Goal: Information Seeking & Learning: Learn about a topic

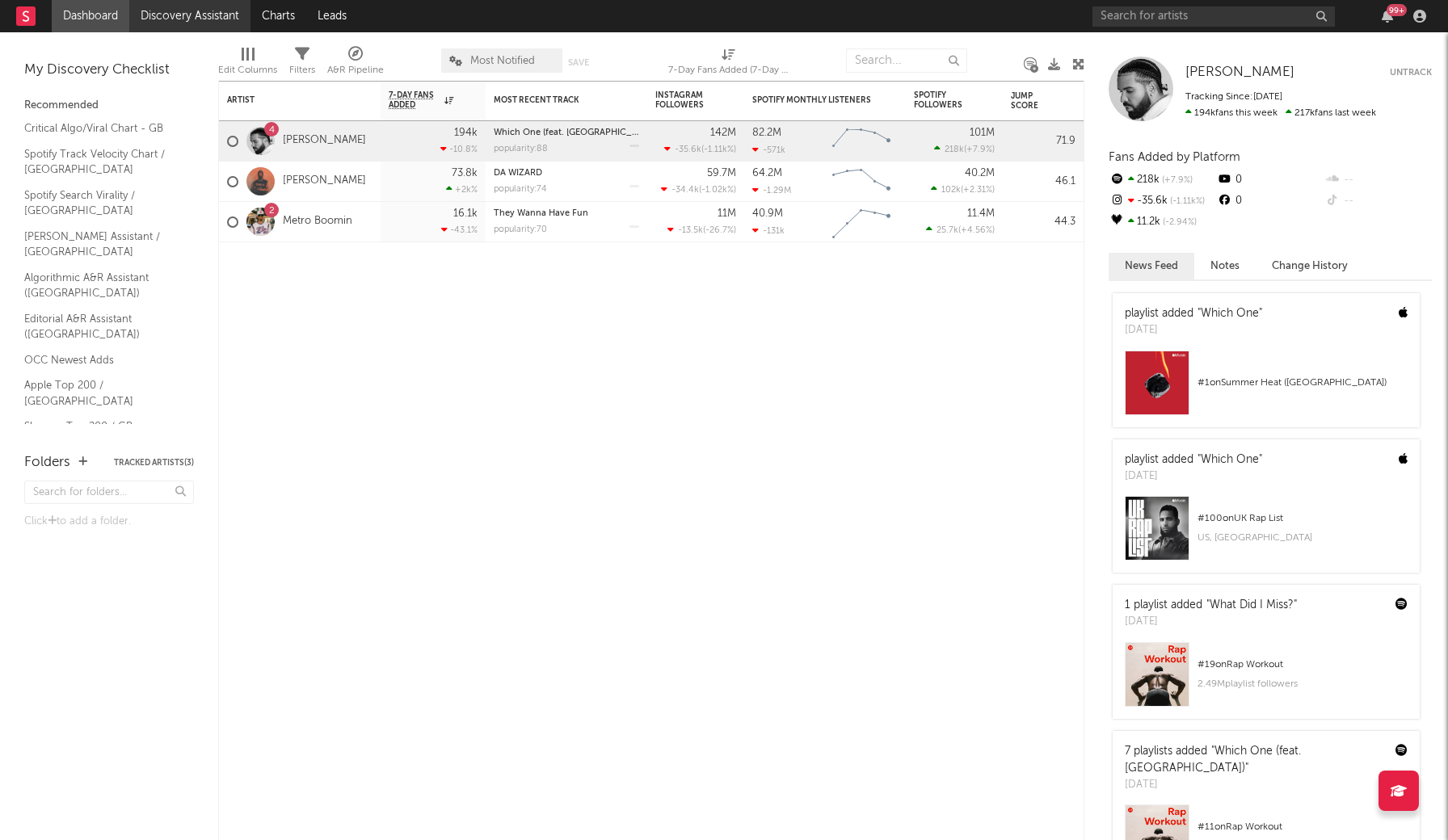
click at [175, 19] on link "Discovery Assistant" at bounding box center [190, 16] width 121 height 33
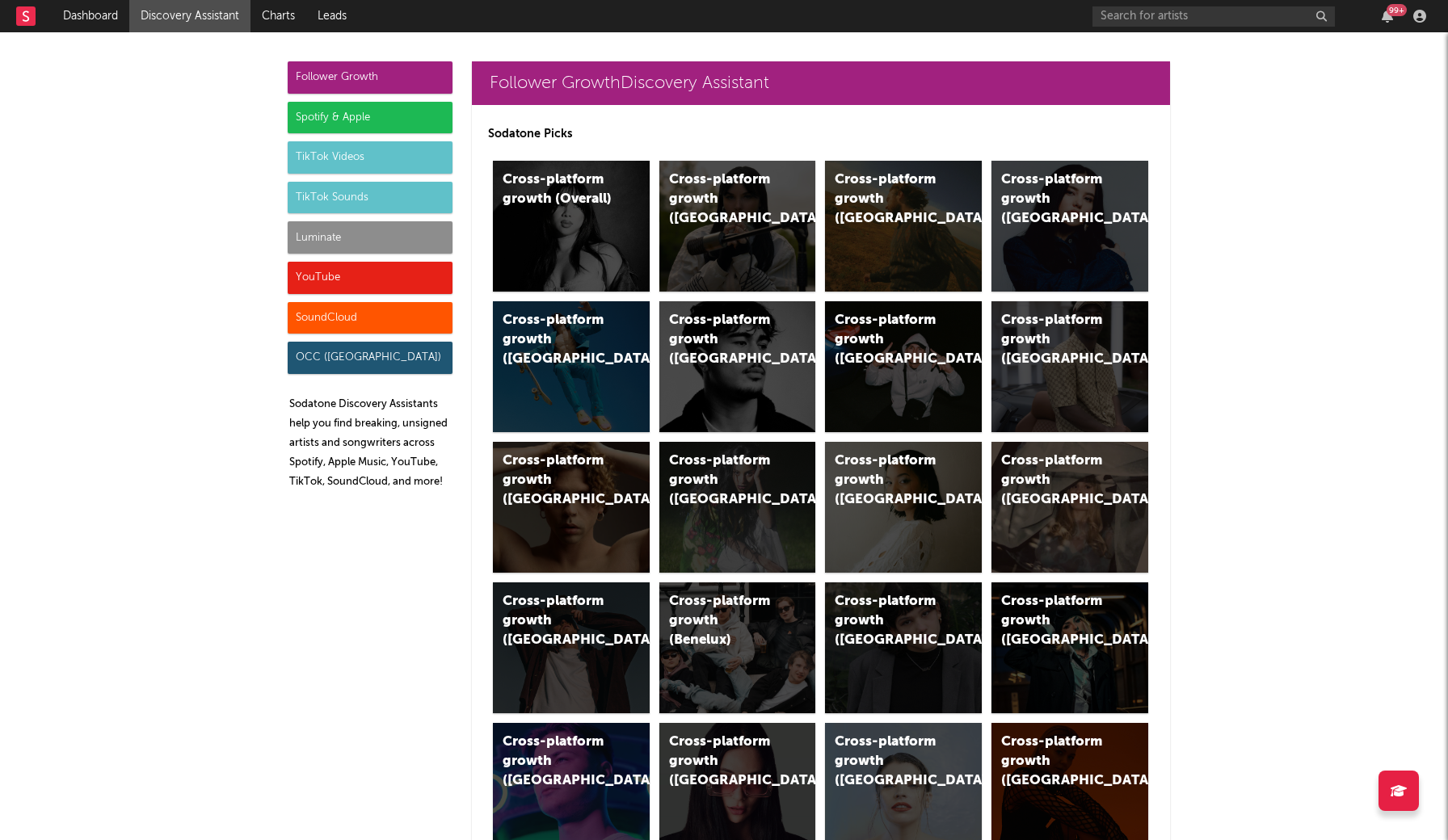
click at [337, 231] on div "Luminate" at bounding box center [370, 237] width 165 height 33
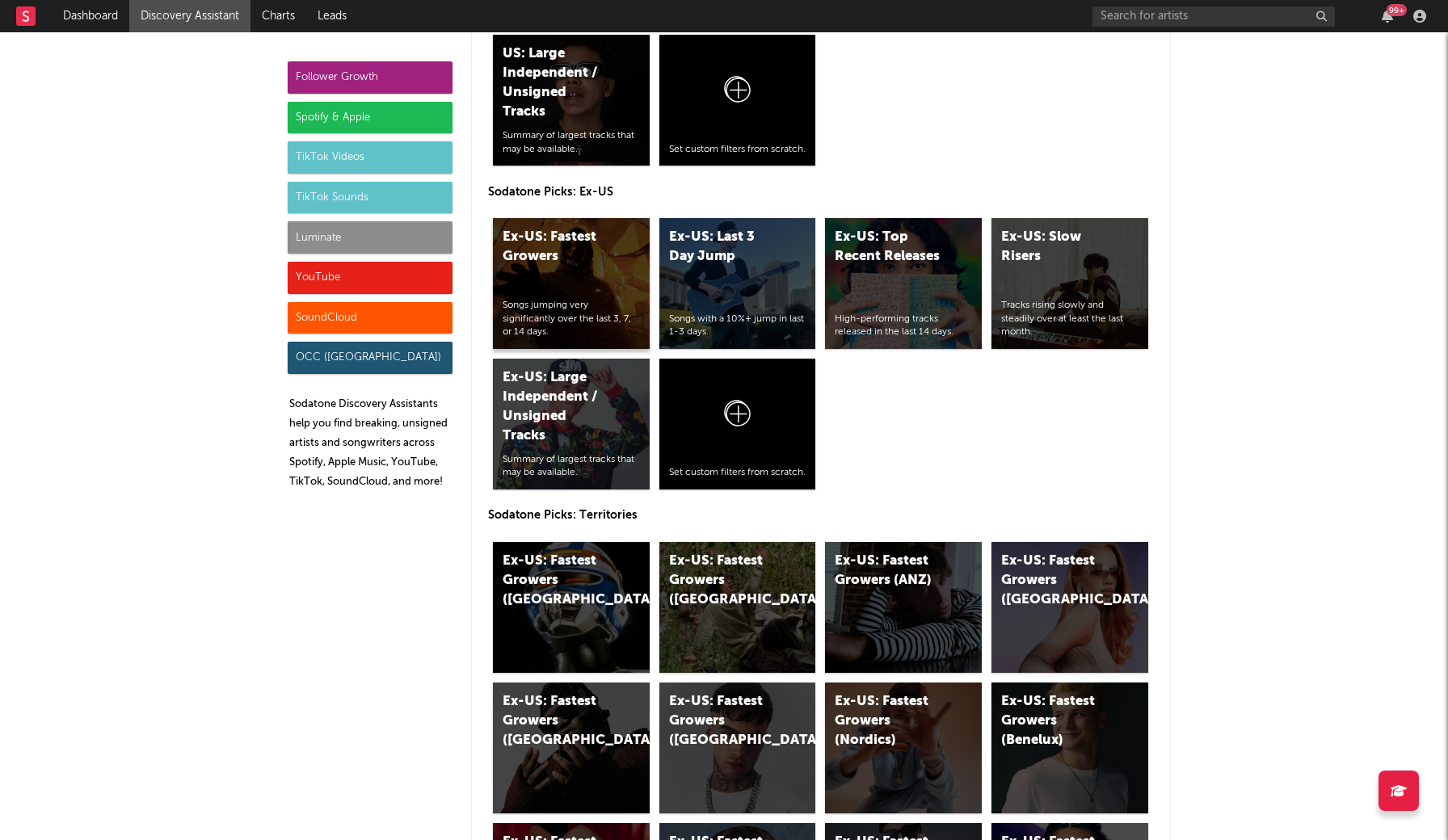
scroll to position [7512, 0]
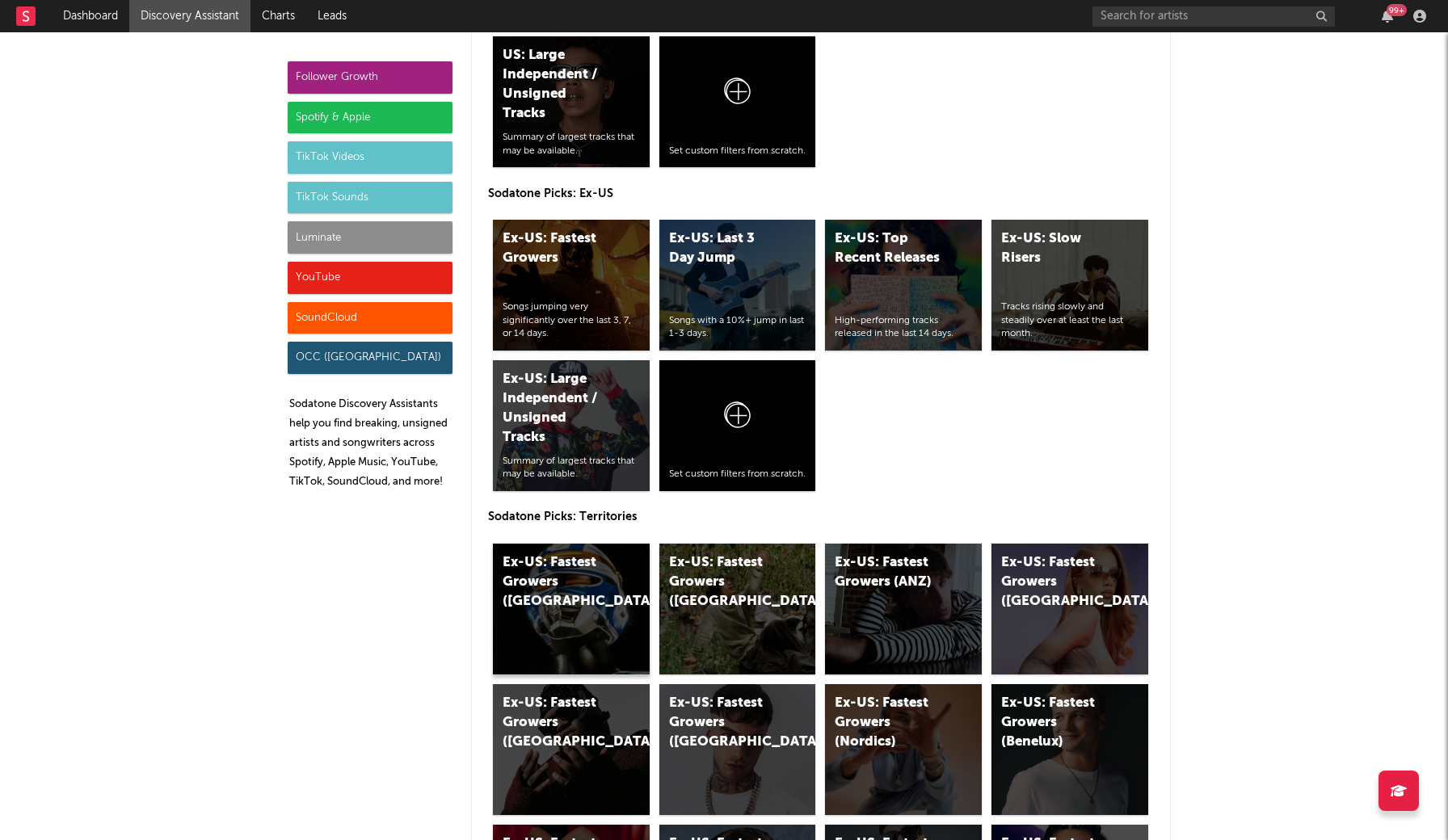
click at [596, 623] on div "Ex-US: Fastest Growers (UK)" at bounding box center [571, 609] width 157 height 131
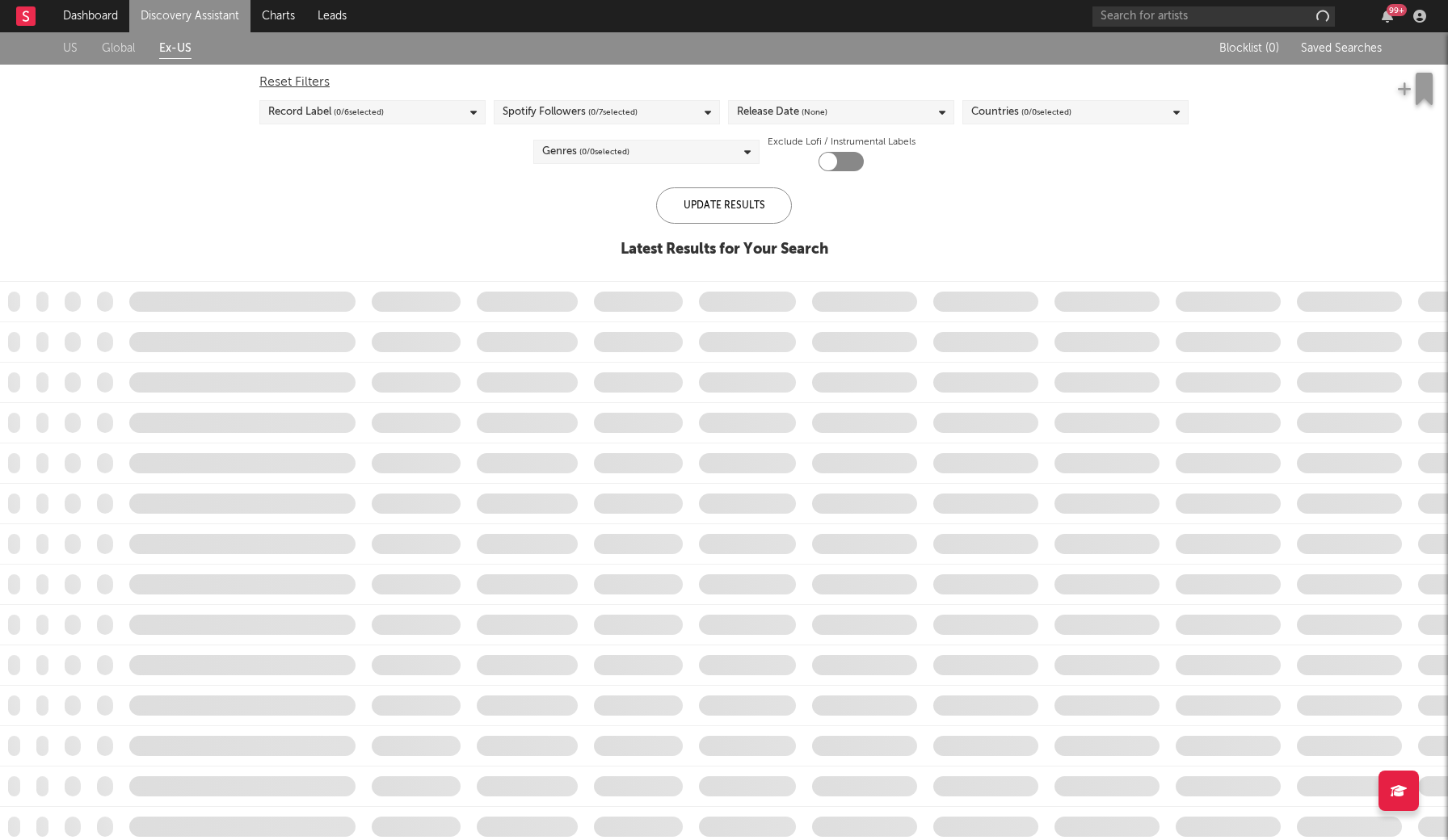
checkbox input "true"
